Goal: Task Accomplishment & Management: Complete application form

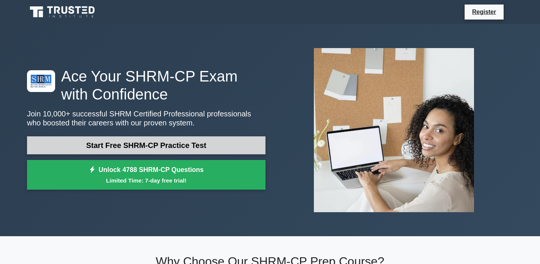
click at [154, 142] on link "Start Free SHRM-CP Practice Test" at bounding box center [146, 145] width 239 height 18
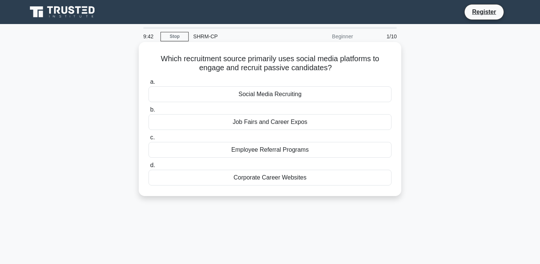
click at [282, 92] on div "Social Media Recruiting" at bounding box center [270, 94] width 243 height 16
click at [149, 84] on input "a. Social Media Recruiting" at bounding box center [149, 82] width 0 height 5
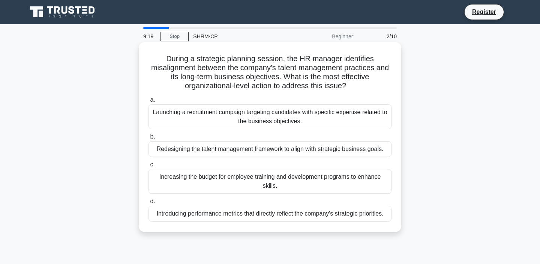
click at [235, 152] on div "Redesigning the talent management framework to align with strategic business go…" at bounding box center [270, 149] width 243 height 16
click at [149, 139] on input "b. Redesigning the talent management framework to align with strategic business…" at bounding box center [149, 136] width 0 height 5
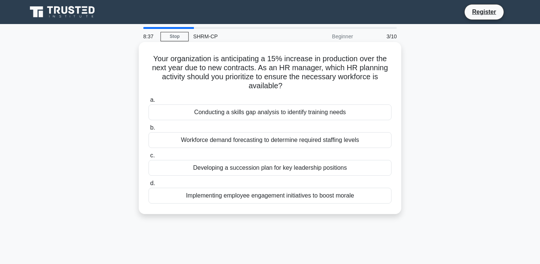
click at [286, 138] on div "Workforce demand forecasting to determine required staffing levels" at bounding box center [270, 140] width 243 height 16
click at [149, 130] on input "b. Workforce demand forecasting to determine required staffing levels" at bounding box center [149, 127] width 0 height 5
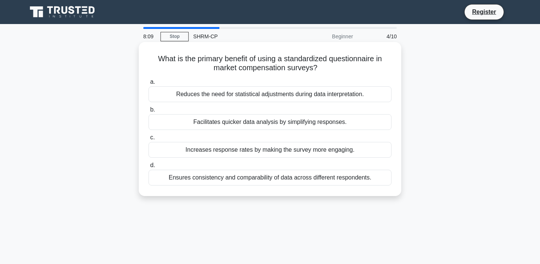
click at [256, 179] on div "Ensures consistency and comparability of data across different respondents." at bounding box center [270, 178] width 243 height 16
click at [149, 168] on input "d. Ensures consistency and comparability of data across different respondents." at bounding box center [149, 165] width 0 height 5
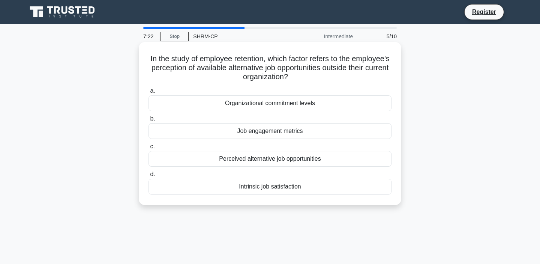
click at [266, 190] on div "Intrinsic job satisfaction" at bounding box center [270, 187] width 243 height 16
click at [149, 177] on input "d. Intrinsic job satisfaction" at bounding box center [149, 174] width 0 height 5
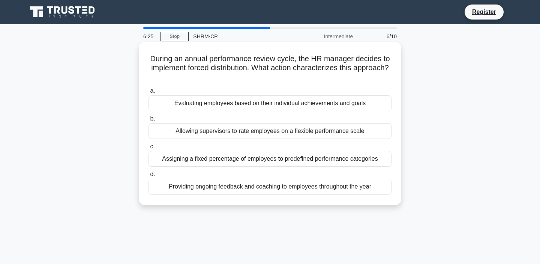
click at [257, 107] on div "Evaluating employees based on their individual achievements and goals" at bounding box center [270, 103] width 243 height 16
click at [149, 93] on input "a. Evaluating employees based on their individual achievements and goals" at bounding box center [149, 91] width 0 height 5
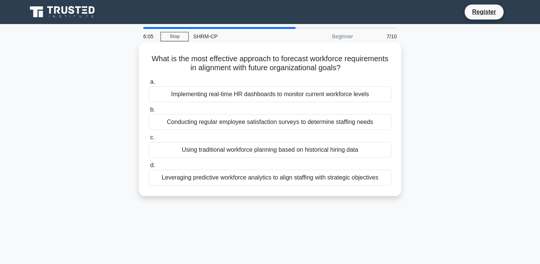
click at [368, 177] on div "Leveraging predictive workforce analytics to align staffing with strategic obje…" at bounding box center [270, 178] width 243 height 16
click at [149, 168] on input "d. Leveraging predictive workforce analytics to align staffing with strategic o…" at bounding box center [149, 165] width 0 height 5
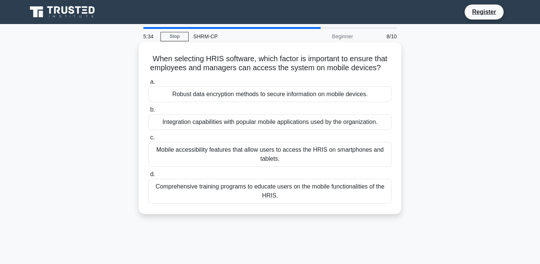
click at [331, 196] on div "Comprehensive training programs to educate users on the mobile functionalities …" at bounding box center [270, 191] width 243 height 25
click at [149, 177] on input "d. Comprehensive training programs to educate users on the mobile functionaliti…" at bounding box center [149, 174] width 0 height 5
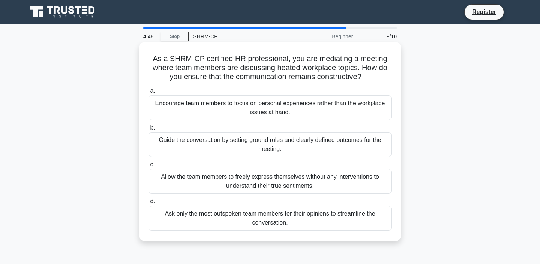
click at [287, 142] on div "Guide the conversation by setting ground rules and clearly defined outcomes for…" at bounding box center [270, 144] width 243 height 25
click at [149, 130] on input "b. Guide the conversation by setting ground rules and clearly defined outcomes …" at bounding box center [149, 127] width 0 height 5
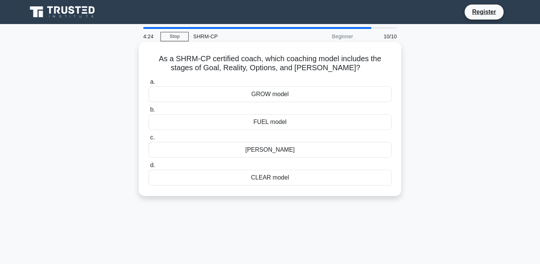
click at [282, 98] on div "GROW model" at bounding box center [270, 94] width 243 height 16
click at [149, 84] on input "a. GROW model" at bounding box center [149, 82] width 0 height 5
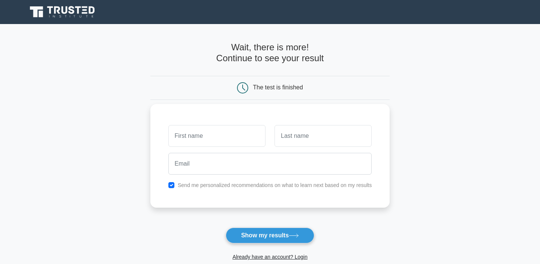
click at [241, 139] on input "text" at bounding box center [216, 136] width 97 height 22
type input "javni"
click at [305, 139] on input "text" at bounding box center [323, 136] width 97 height 22
type input "patel"
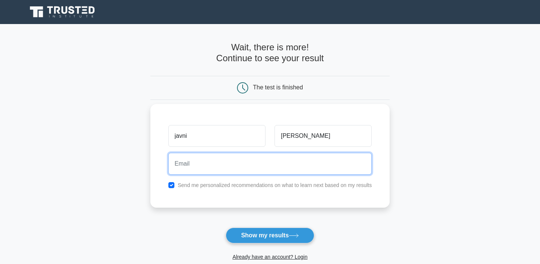
click at [251, 165] on input "email" at bounding box center [270, 164] width 204 height 22
type input "5475.stkabirdin@gmail.com"
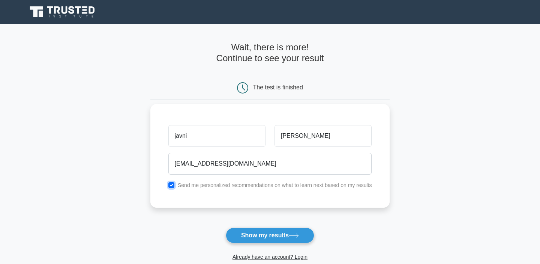
click at [172, 184] on input "checkbox" at bounding box center [171, 185] width 6 height 6
checkbox input "false"
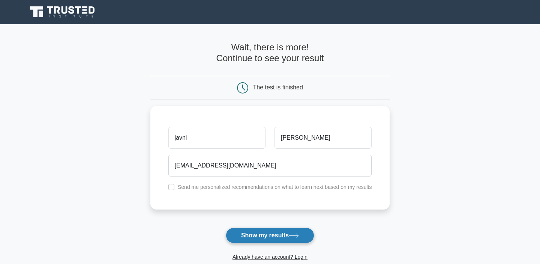
click at [245, 239] on button "Show my results" at bounding box center [270, 235] width 89 height 16
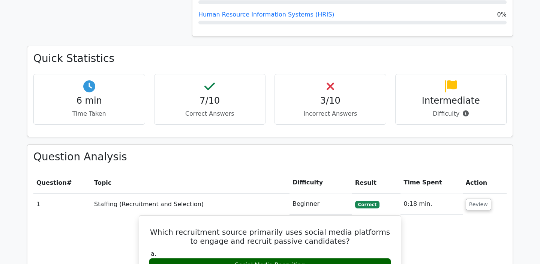
scroll to position [454, 0]
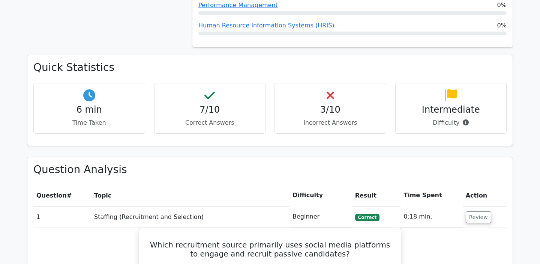
click at [331, 104] on h4 "3/10" at bounding box center [330, 109] width 99 height 11
click at [321, 118] on p "Incorrect Answers" at bounding box center [330, 122] width 99 height 9
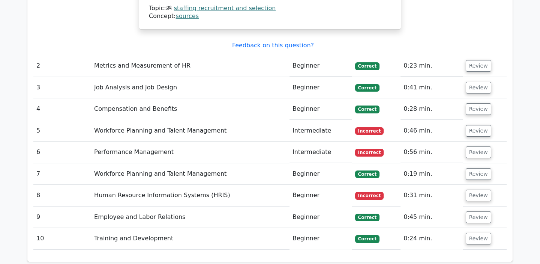
scroll to position [955, 0]
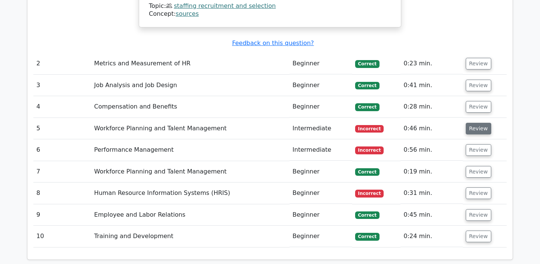
click at [483, 123] on button "Review" at bounding box center [479, 129] width 26 height 12
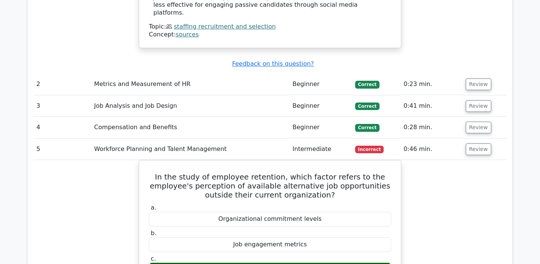
scroll to position [924, 0]
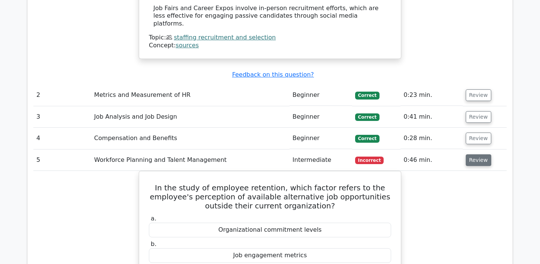
click at [483, 154] on button "Review" at bounding box center [479, 160] width 26 height 12
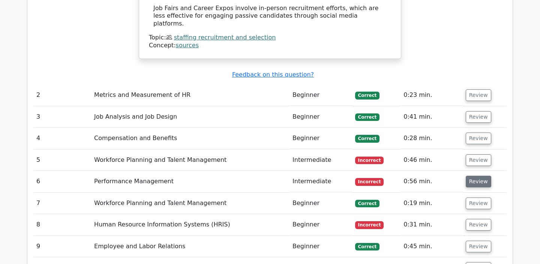
click at [474, 176] on button "Review" at bounding box center [479, 182] width 26 height 12
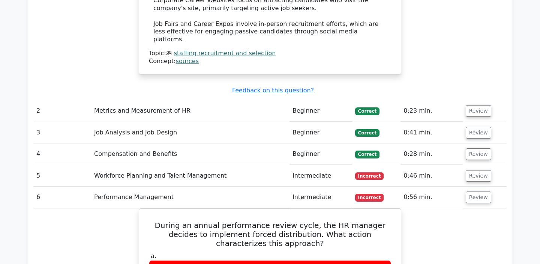
scroll to position [904, 0]
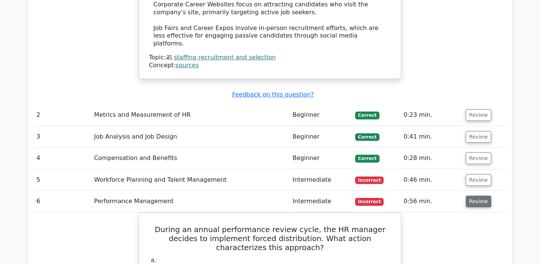
click at [476, 196] on button "Review" at bounding box center [479, 202] width 26 height 12
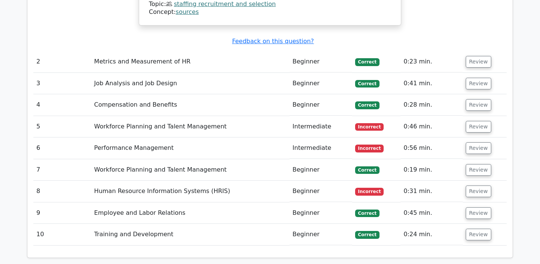
scroll to position [958, 0]
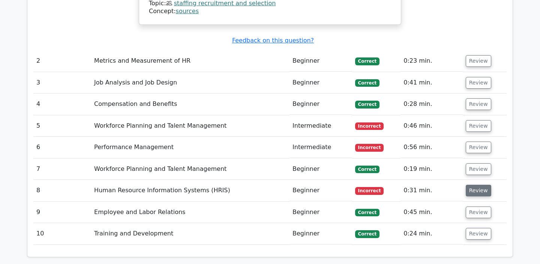
click at [471, 185] on button "Review" at bounding box center [479, 191] width 26 height 12
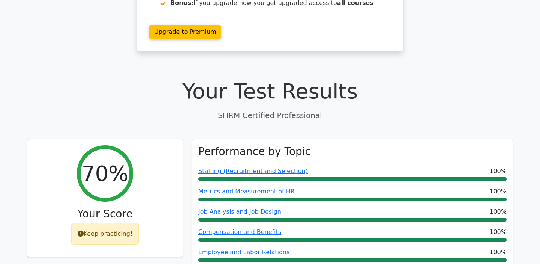
scroll to position [0, 0]
